Goal: Book appointment/travel/reservation

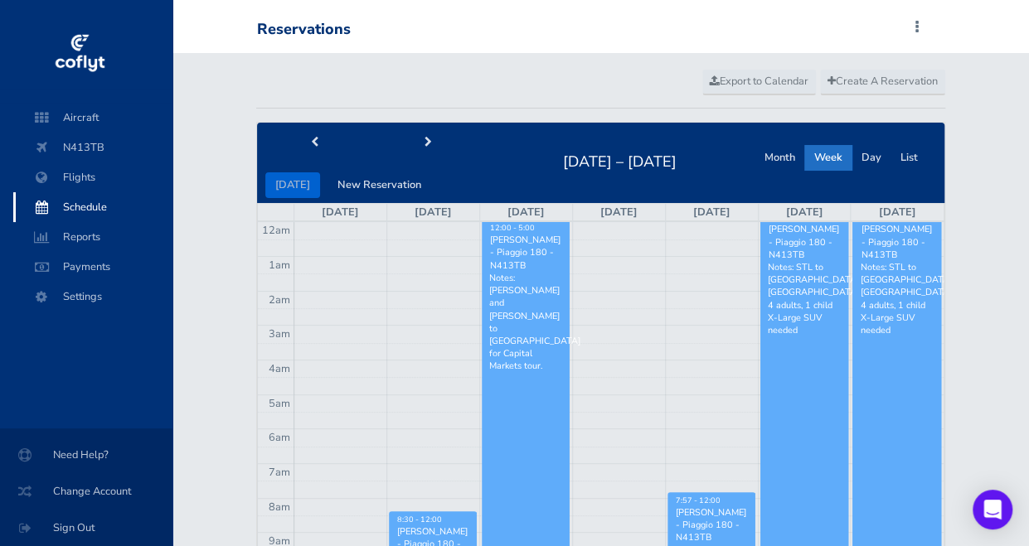
click at [95, 204] on span "Schedule" at bounding box center [93, 207] width 126 height 30
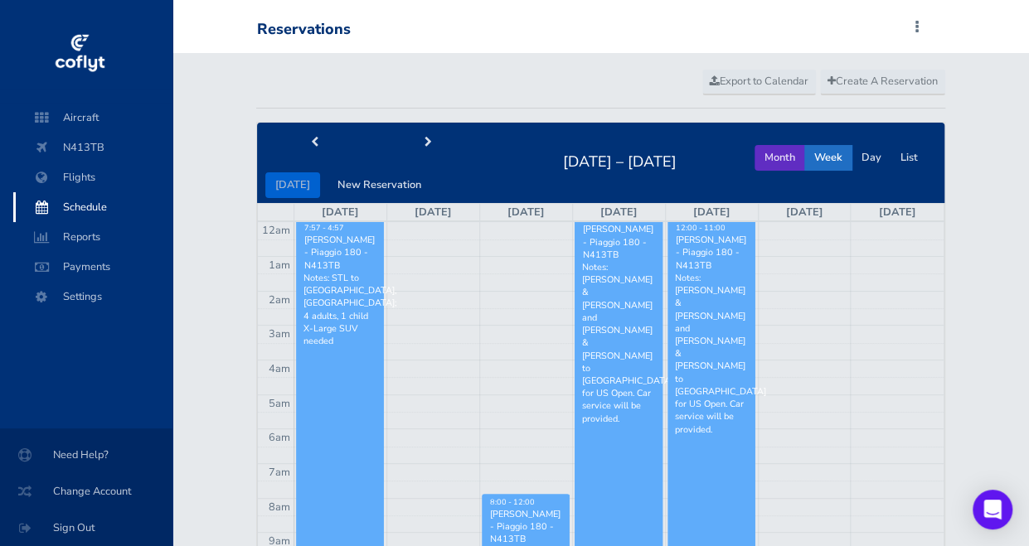
click at [771, 157] on button "Month" at bounding box center [779, 158] width 51 height 26
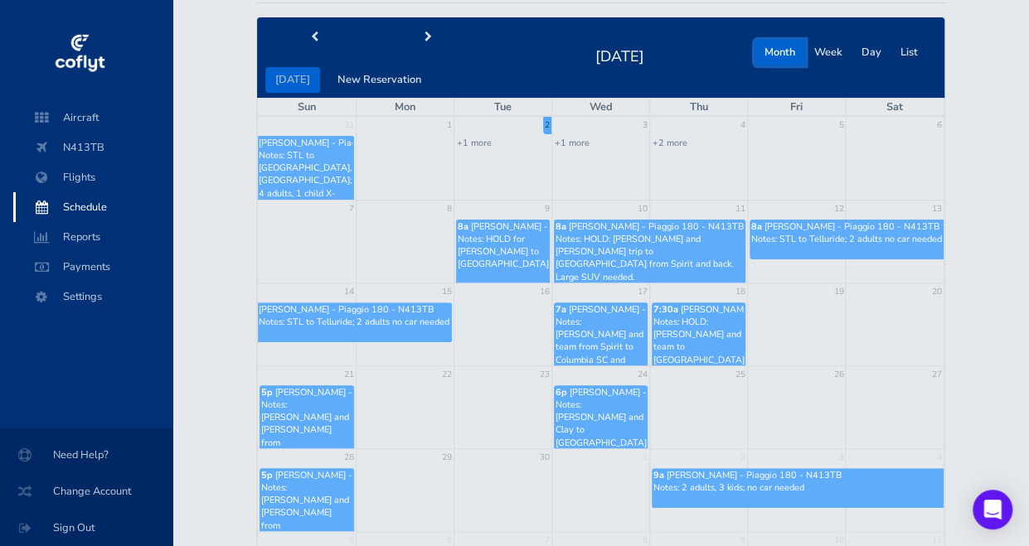
scroll to position [112, 0]
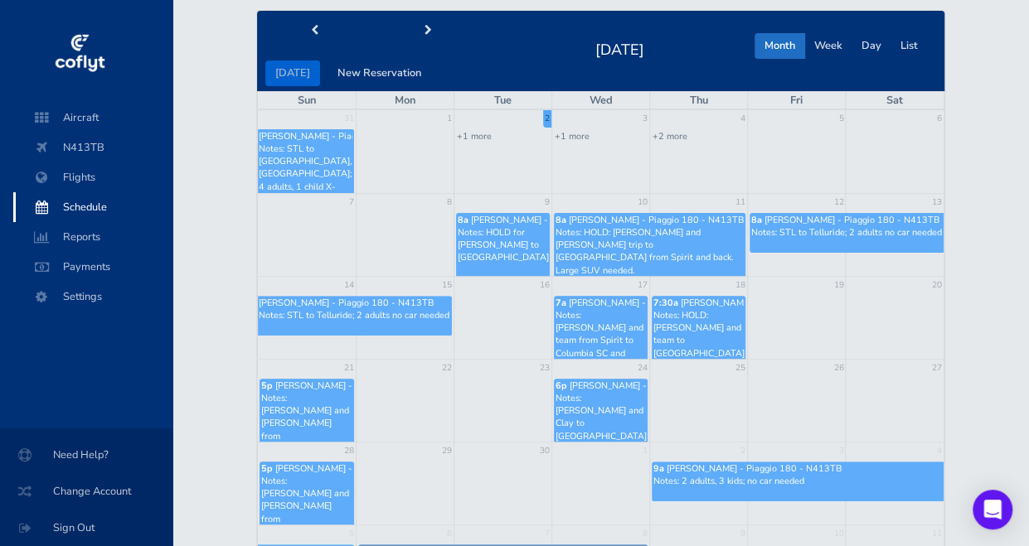
click at [521, 243] on p "Notes: HOLD for Brandt to DC" at bounding box center [503, 245] width 90 height 38
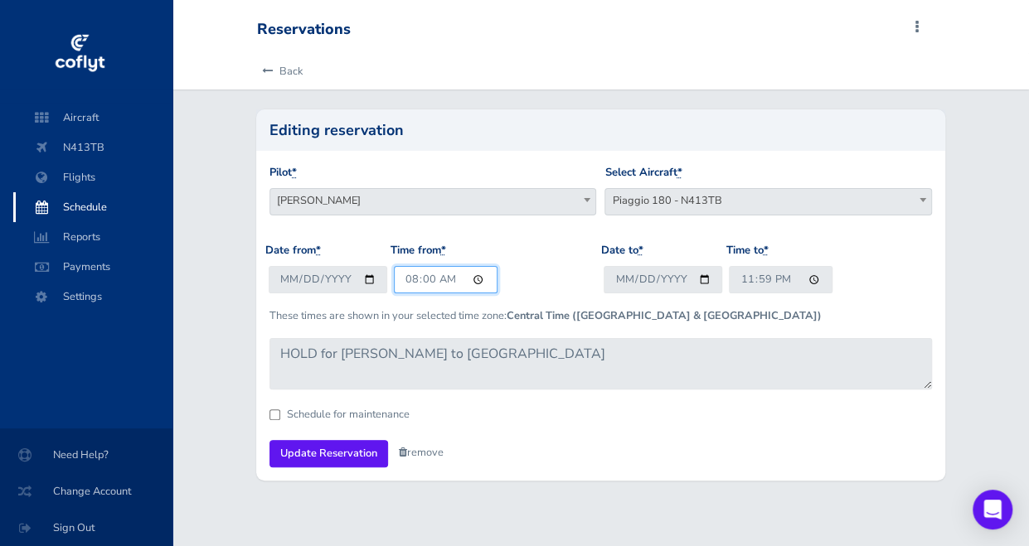
click at [410, 284] on input "08:00" at bounding box center [446, 279] width 104 height 27
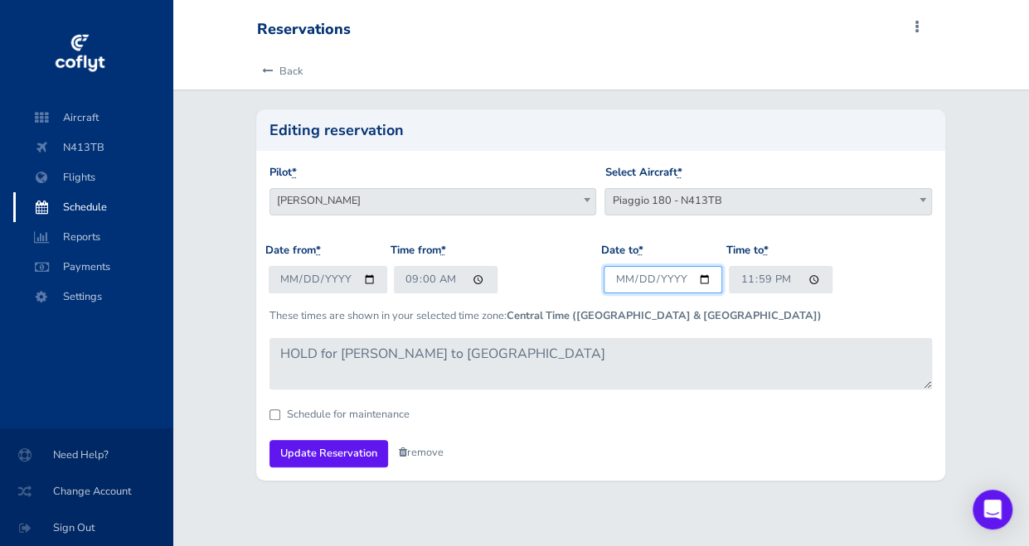
click at [609, 277] on input "2025-09-09" at bounding box center [663, 279] width 119 height 27
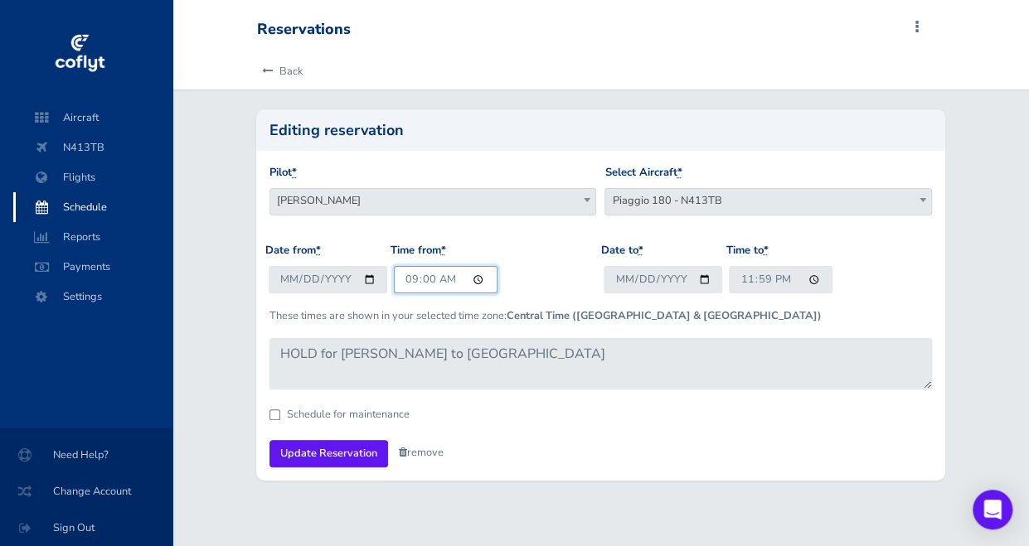
click at [405, 283] on input "09:00" at bounding box center [446, 279] width 104 height 27
click at [449, 282] on input "01:00" at bounding box center [446, 279] width 104 height 27
type input "13:00"
click at [741, 284] on input "23:59" at bounding box center [781, 279] width 104 height 27
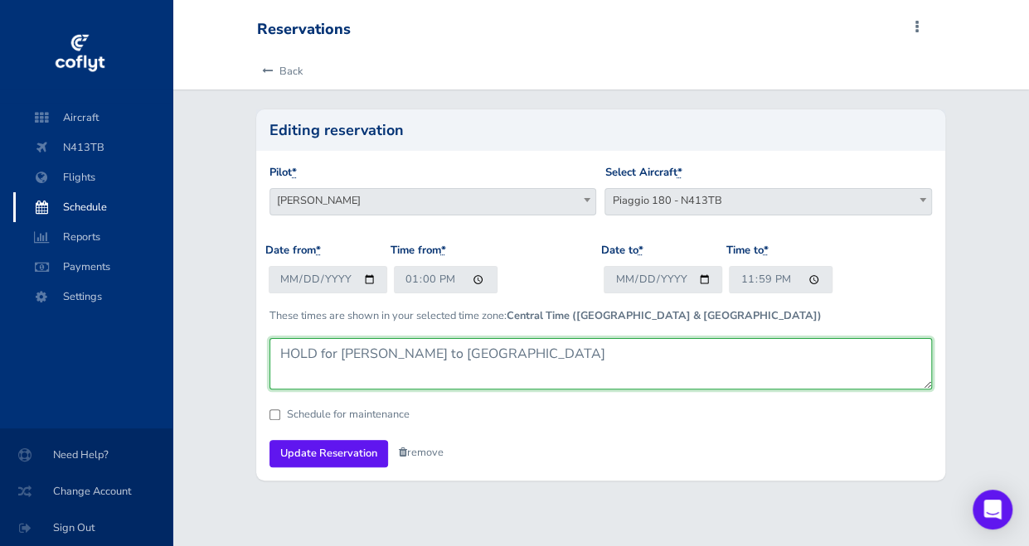
click at [437, 364] on textarea "HOLD for Brandt to DC" at bounding box center [600, 363] width 662 height 51
drag, startPoint x: 444, startPoint y: 359, endPoint x: 180, endPoint y: 321, distance: 267.2
click at [180, 321] on div "Back Editing reservation Pilot * Peter T Menke Brandt stiles Tim VanMatre Garri…" at bounding box center [600, 277] width 856 height 448
type textarea "Brandt from Spirit to Manassas VA. No rental car needed."
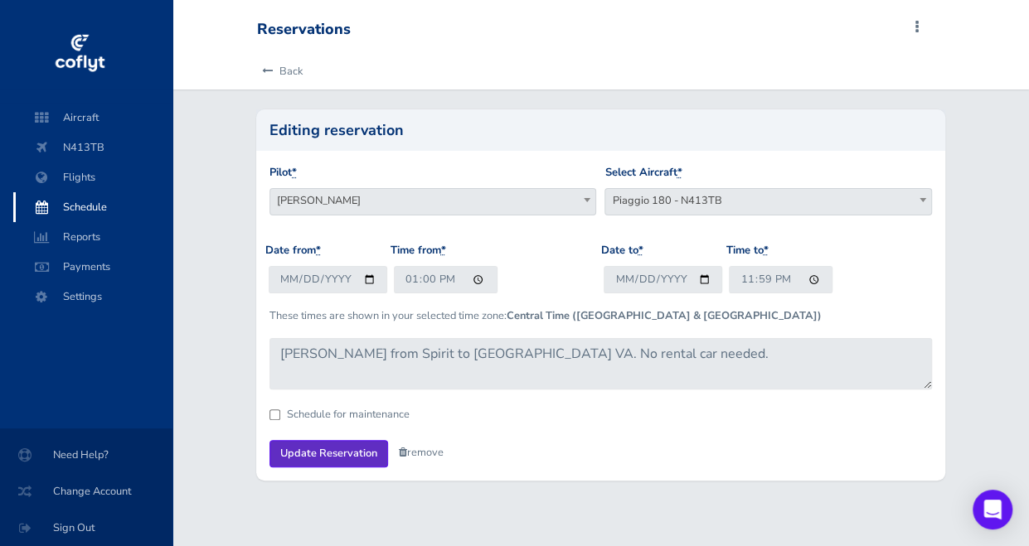
click at [343, 456] on input "Update Reservation" at bounding box center [328, 453] width 119 height 27
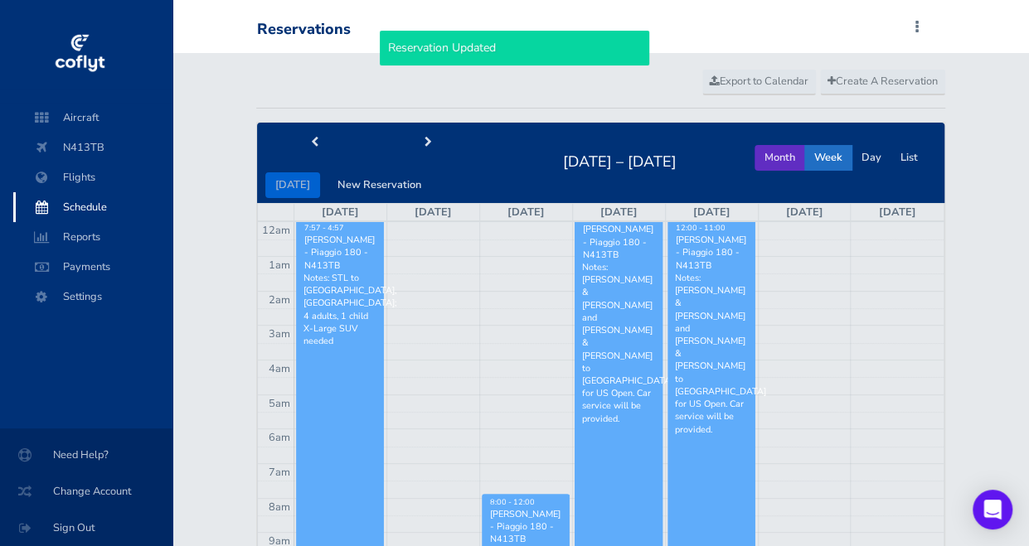
click at [779, 163] on button "Month" at bounding box center [779, 158] width 51 height 26
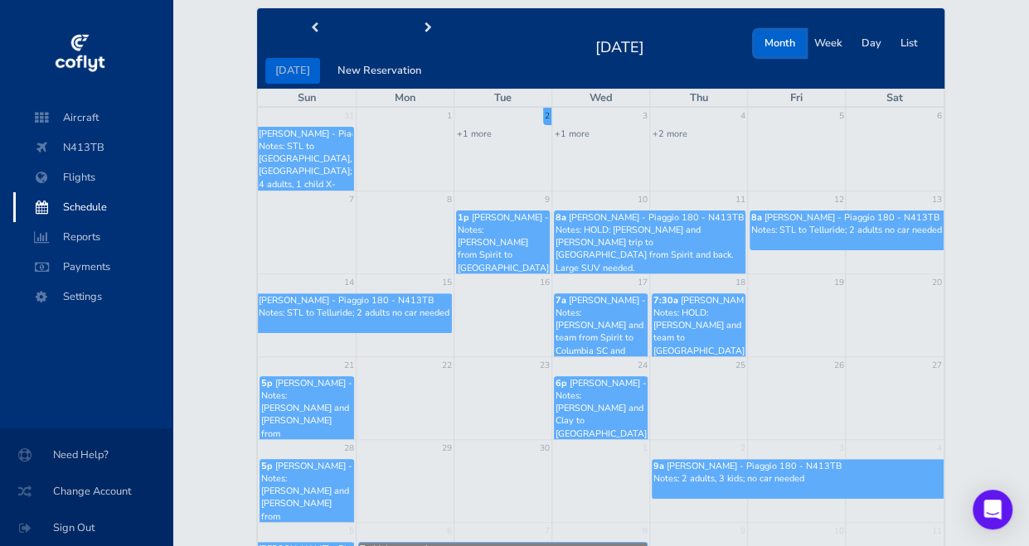
scroll to position [114, 0]
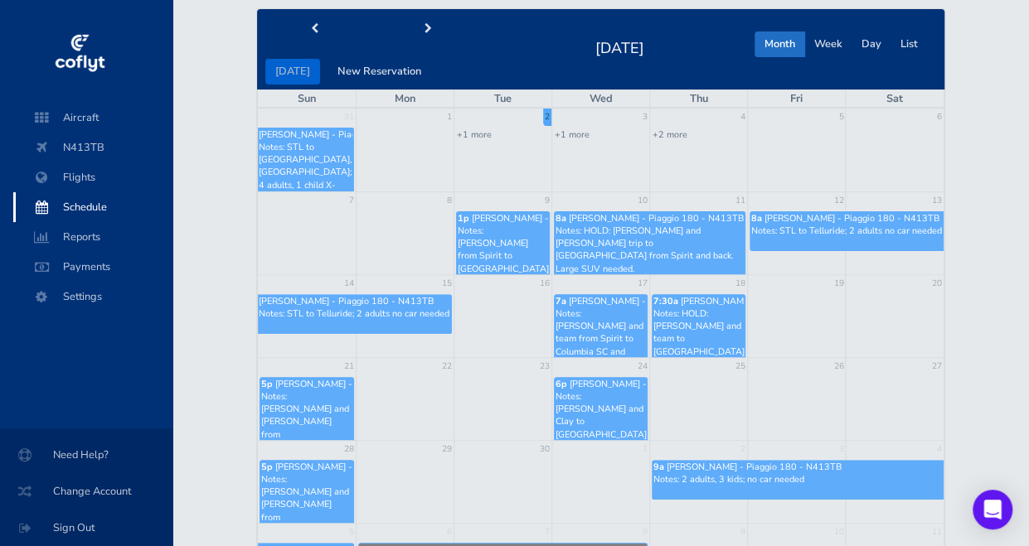
click at [520, 245] on p "Notes: Brandt from Spirit to Manassas VA. No rental car needed." at bounding box center [503, 262] width 90 height 75
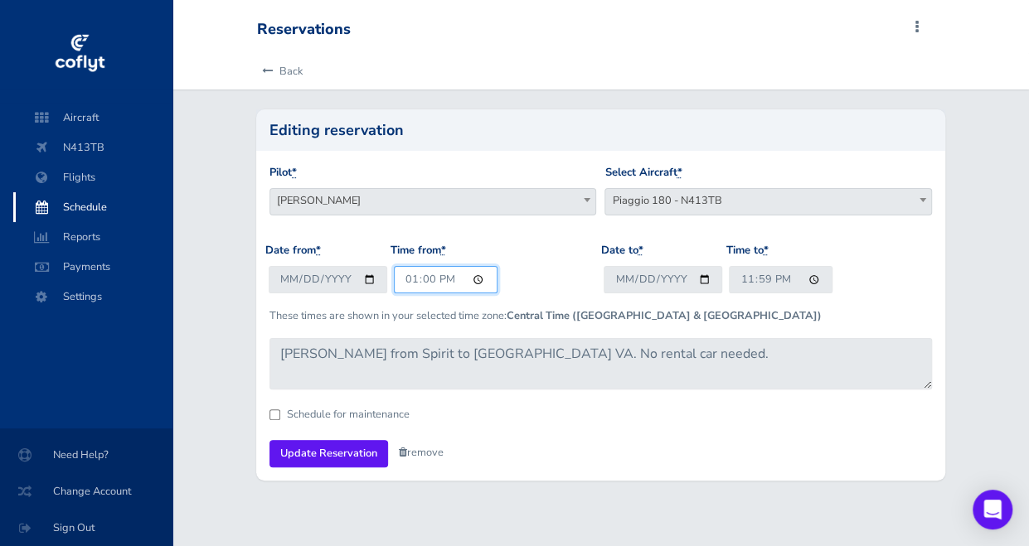
click at [408, 279] on input "13:00" at bounding box center [446, 279] width 104 height 27
type input "12:00"
click at [329, 454] on input "Update Reservation" at bounding box center [328, 453] width 119 height 27
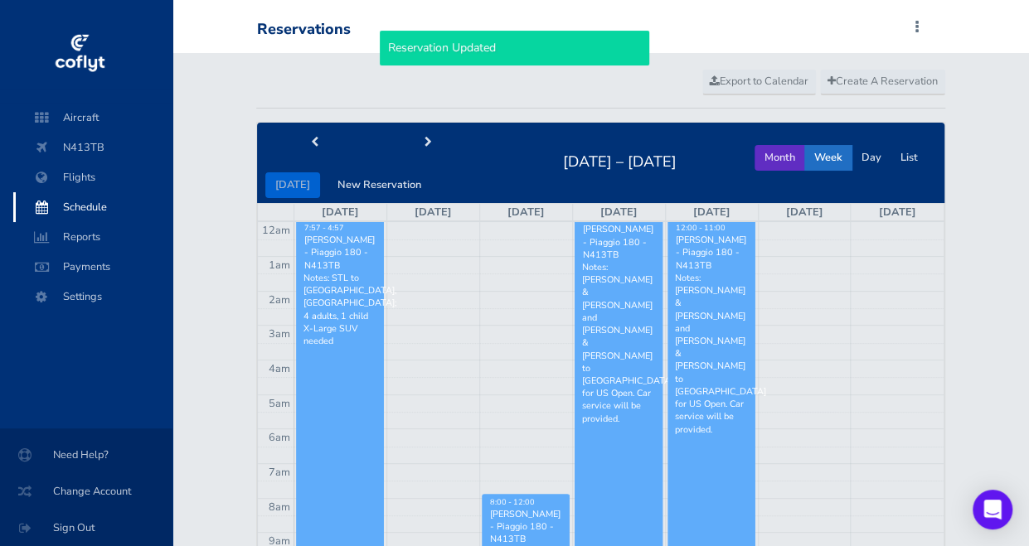
click at [777, 152] on button "Month" at bounding box center [779, 158] width 51 height 26
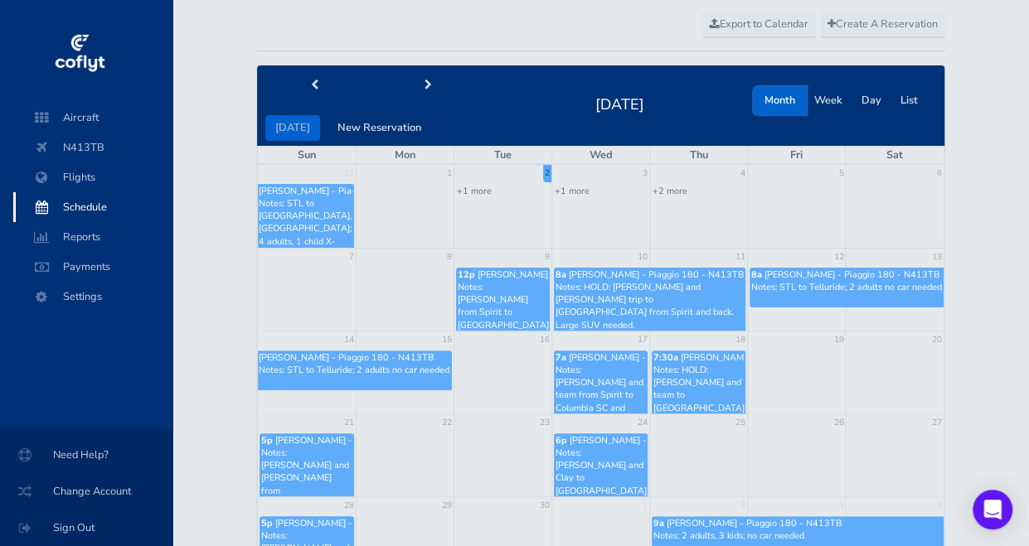
scroll to position [68, 0]
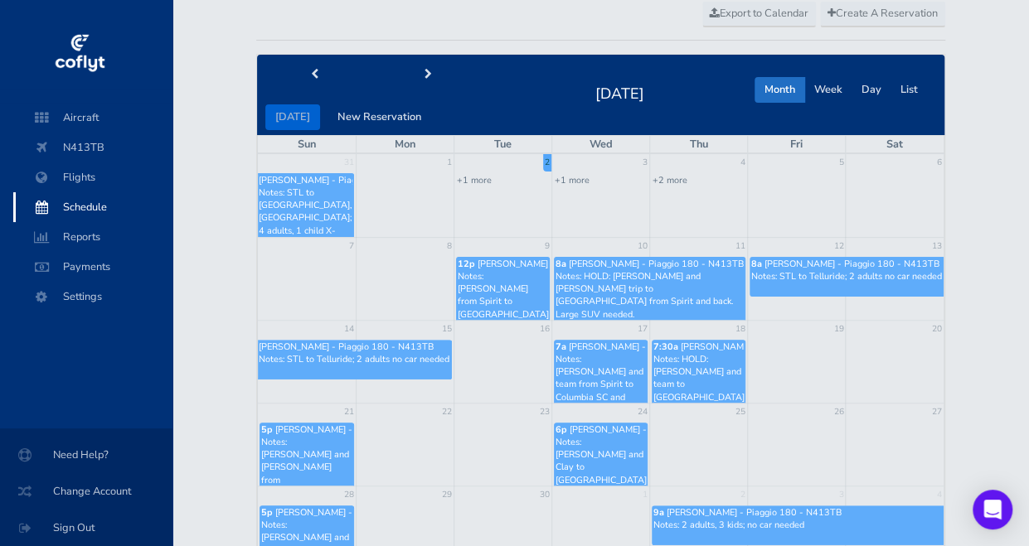
click at [659, 283] on p "Notes: HOLD: [PERSON_NAME] and [PERSON_NAME] trip to [GEOGRAPHIC_DATA] from Spi…" at bounding box center [650, 295] width 188 height 51
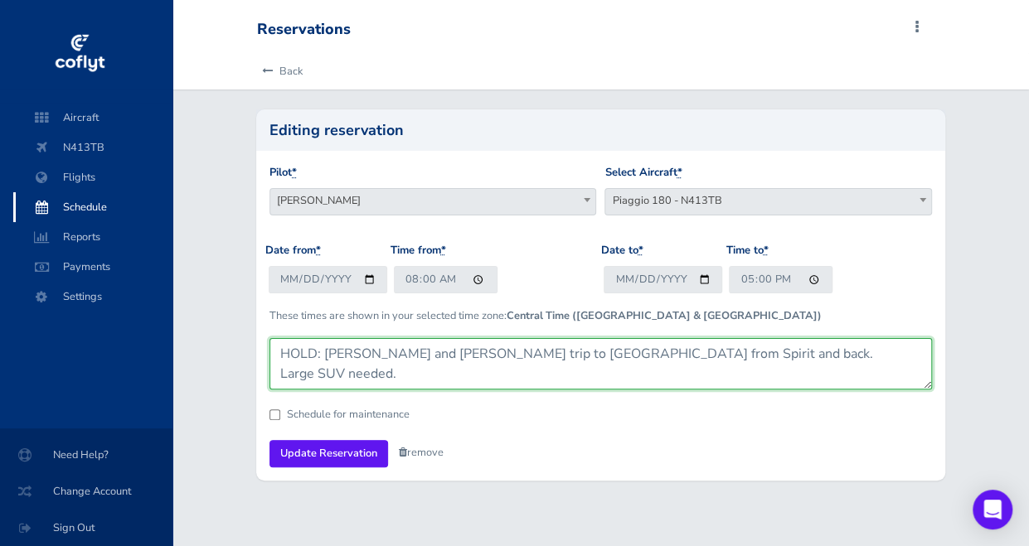
drag, startPoint x: 282, startPoint y: 355, endPoint x: 934, endPoint y: 359, distance: 652.5
click at [934, 359] on div "Pilot * Peter T Menke Brandt stiles Tim VanMatre Garrison Transportation (Amand…" at bounding box center [600, 315] width 689 height 329
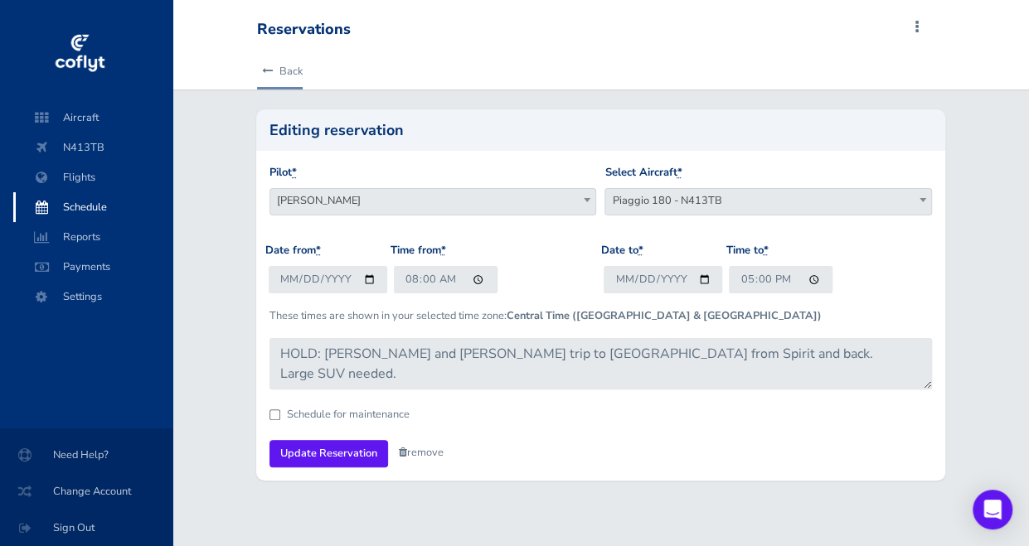
click at [260, 67] on link "Back" at bounding box center [280, 71] width 46 height 36
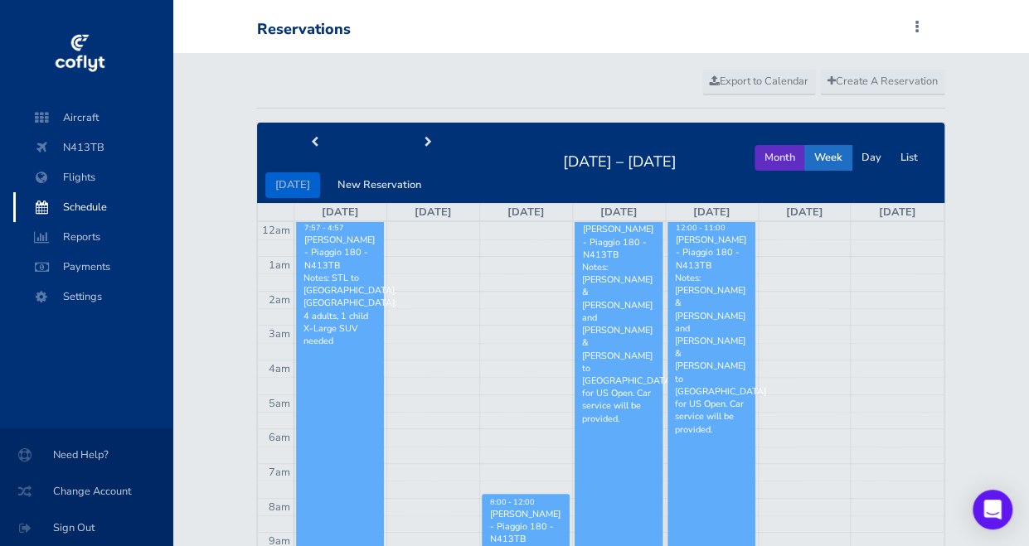
click at [776, 170] on button "Month" at bounding box center [779, 158] width 51 height 26
